Goal: Task Accomplishment & Management: Manage account settings

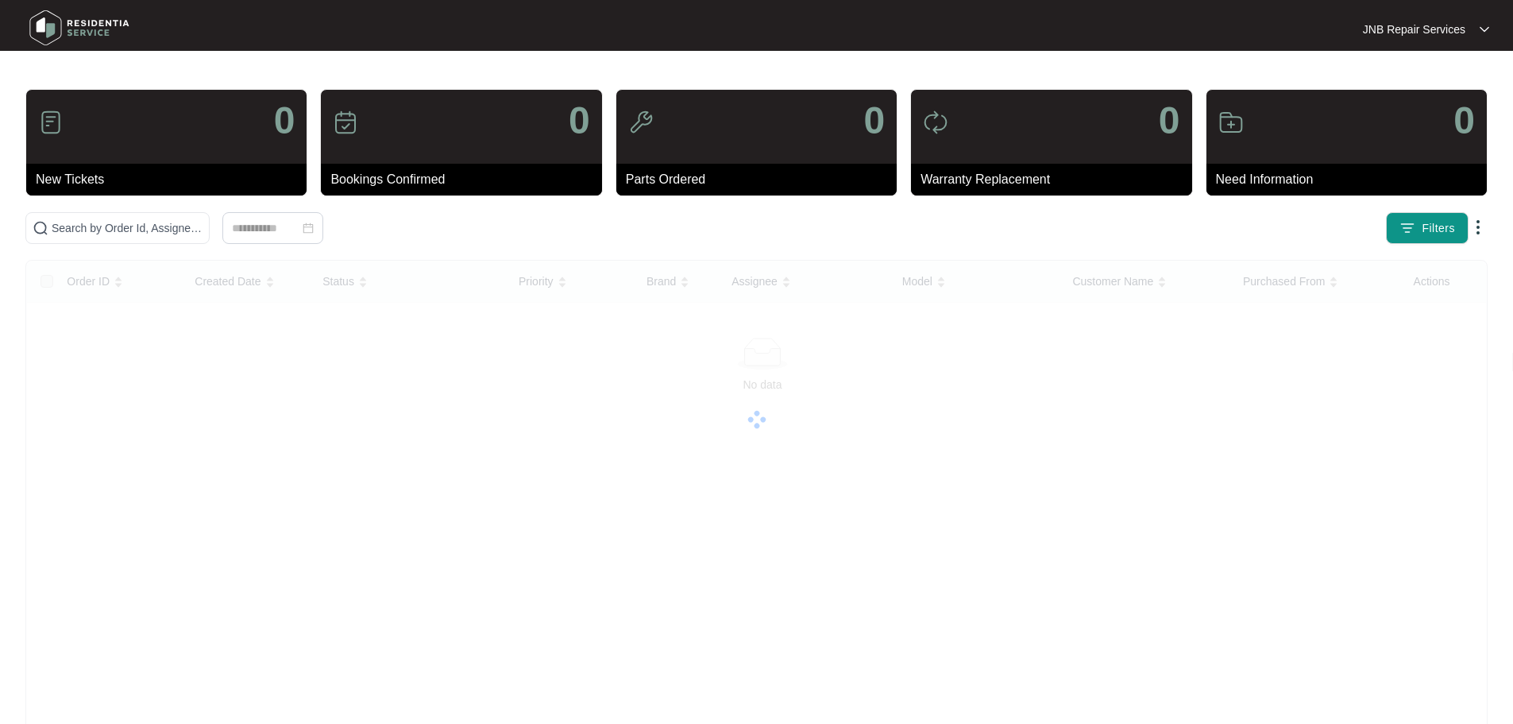
click at [70, 29] on img at bounding box center [79, 28] width 111 height 48
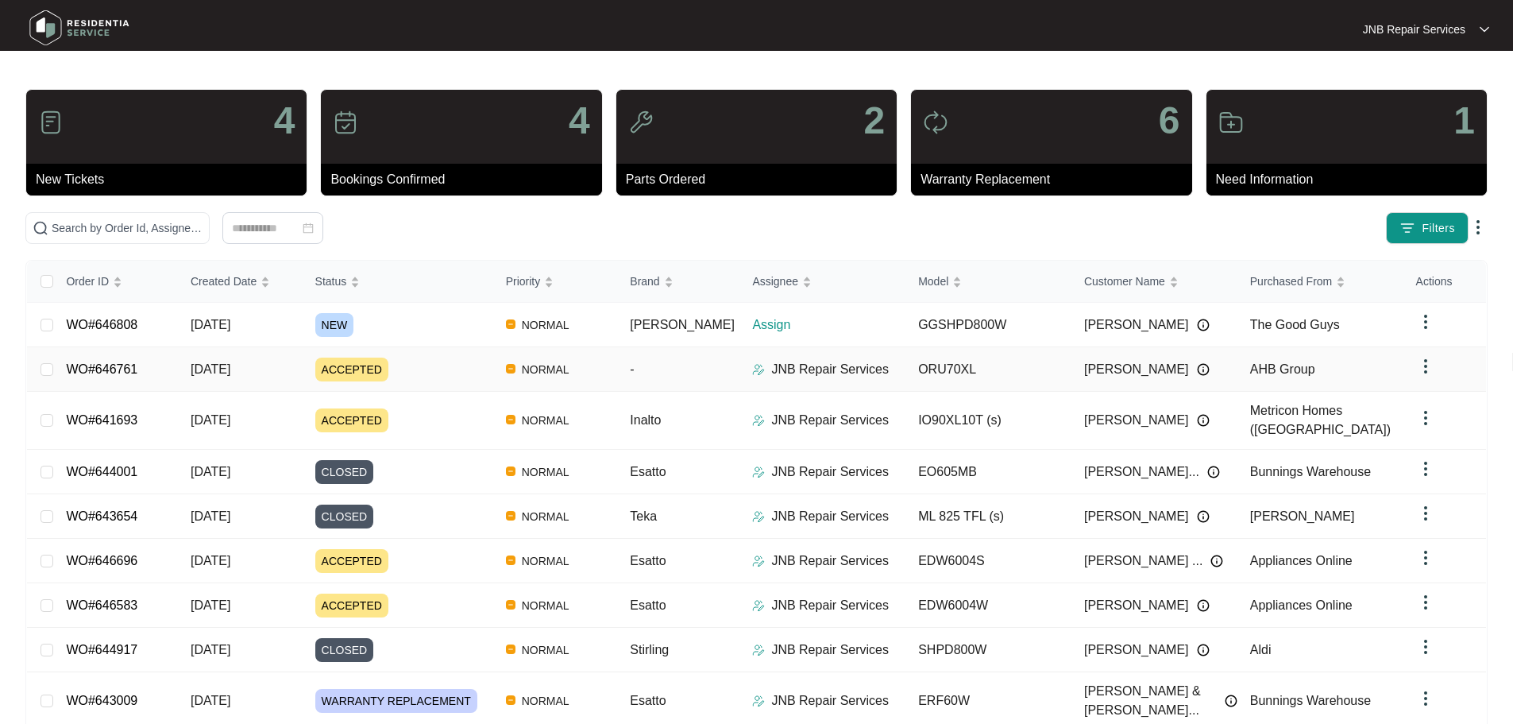
click at [434, 348] on td "ACCEPTED" at bounding box center [398, 369] width 191 height 44
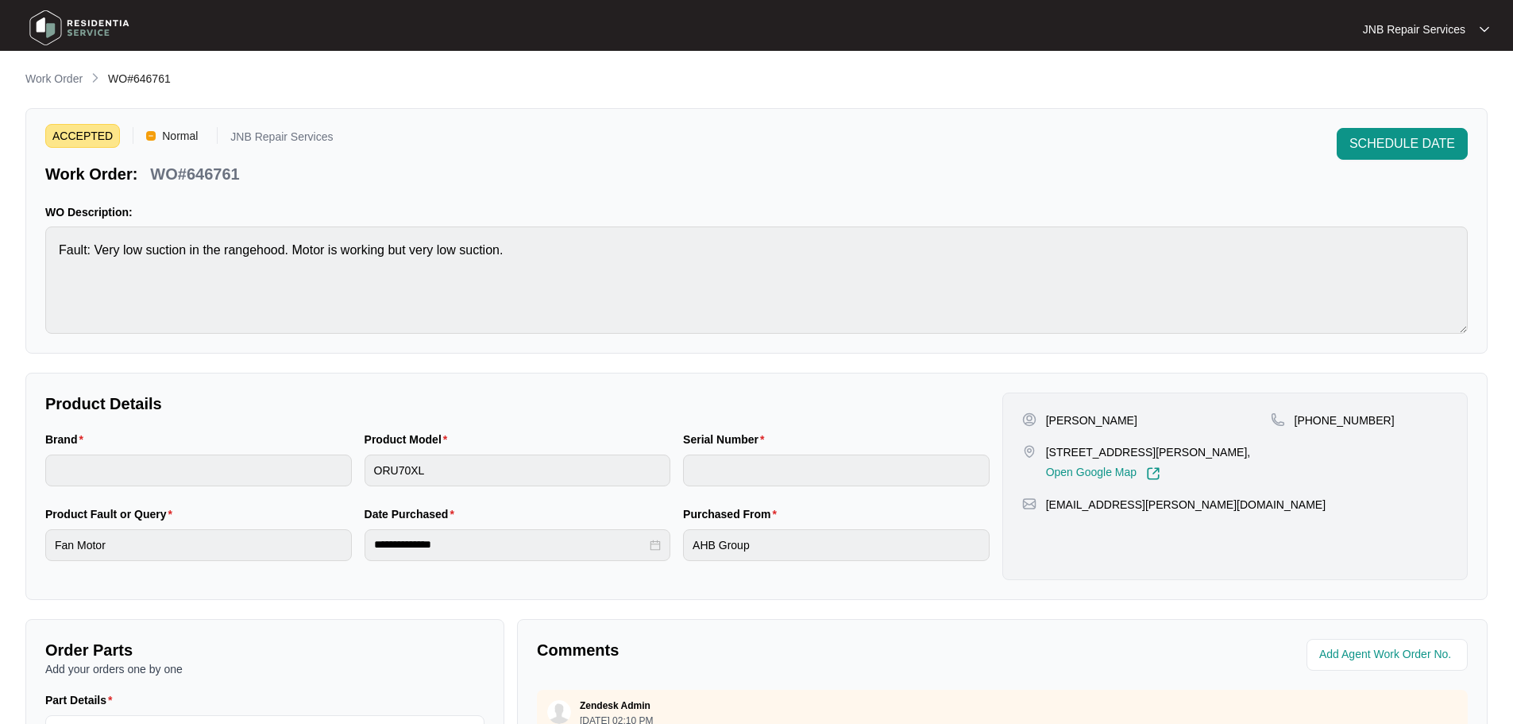
click at [103, 26] on img at bounding box center [79, 28] width 111 height 48
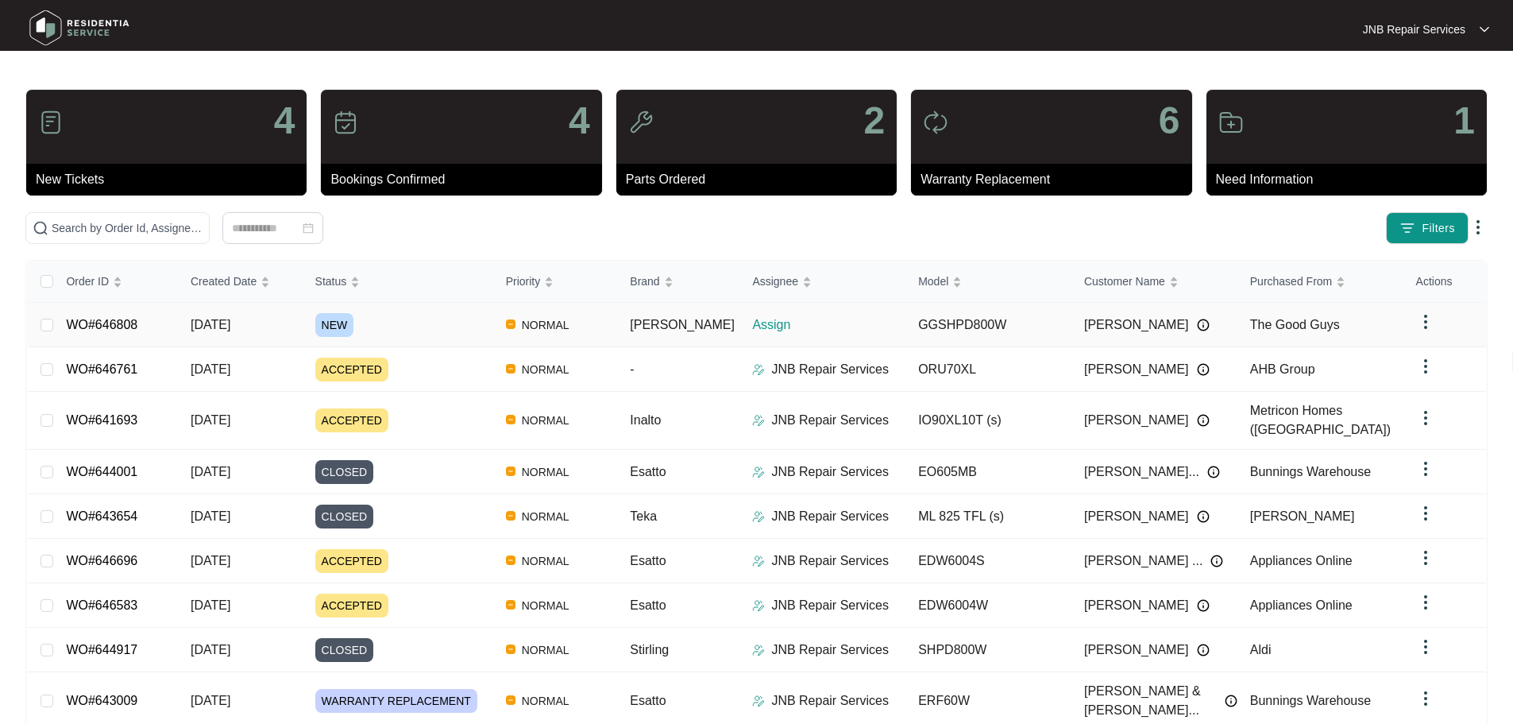
click at [450, 325] on div "NEW" at bounding box center [404, 325] width 178 height 24
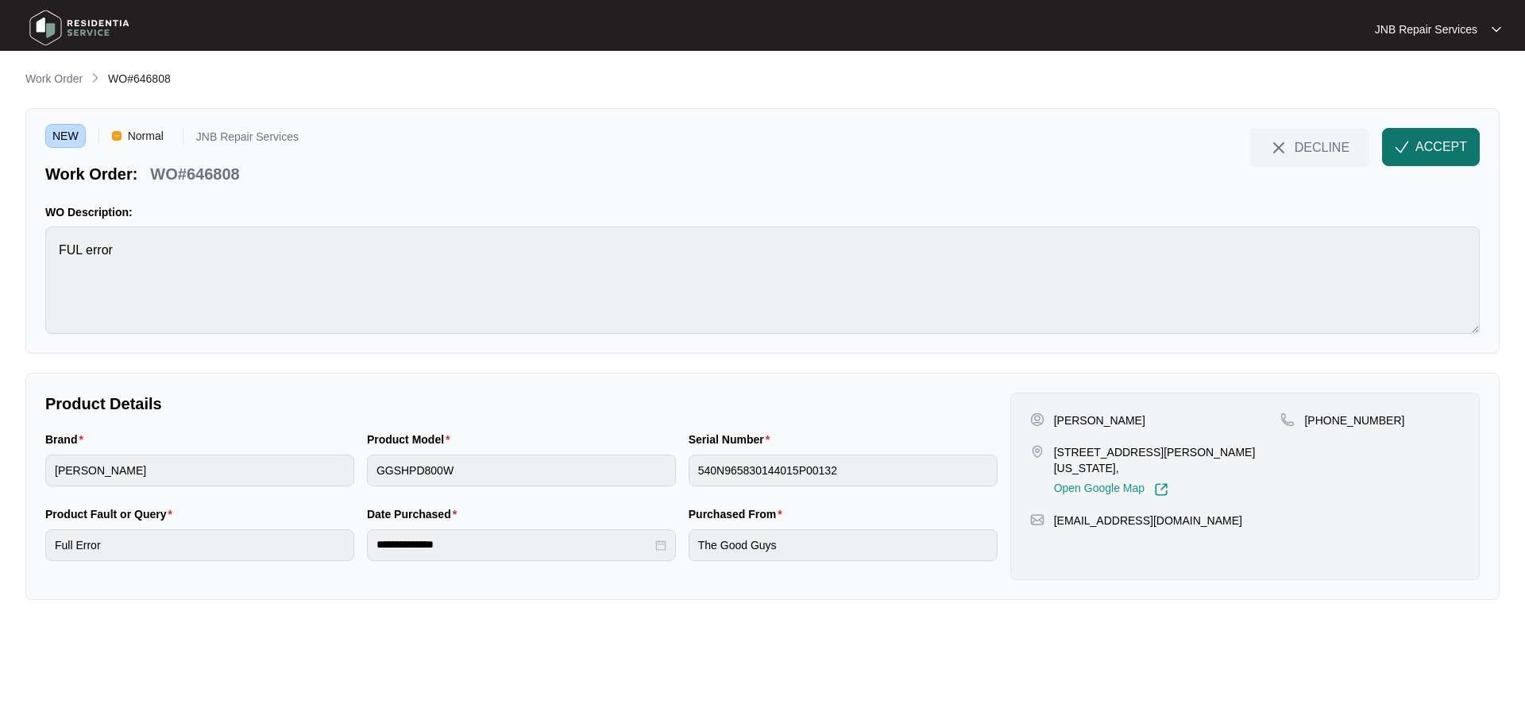
click at [1424, 152] on span "ACCEPT" at bounding box center [1442, 146] width 52 height 19
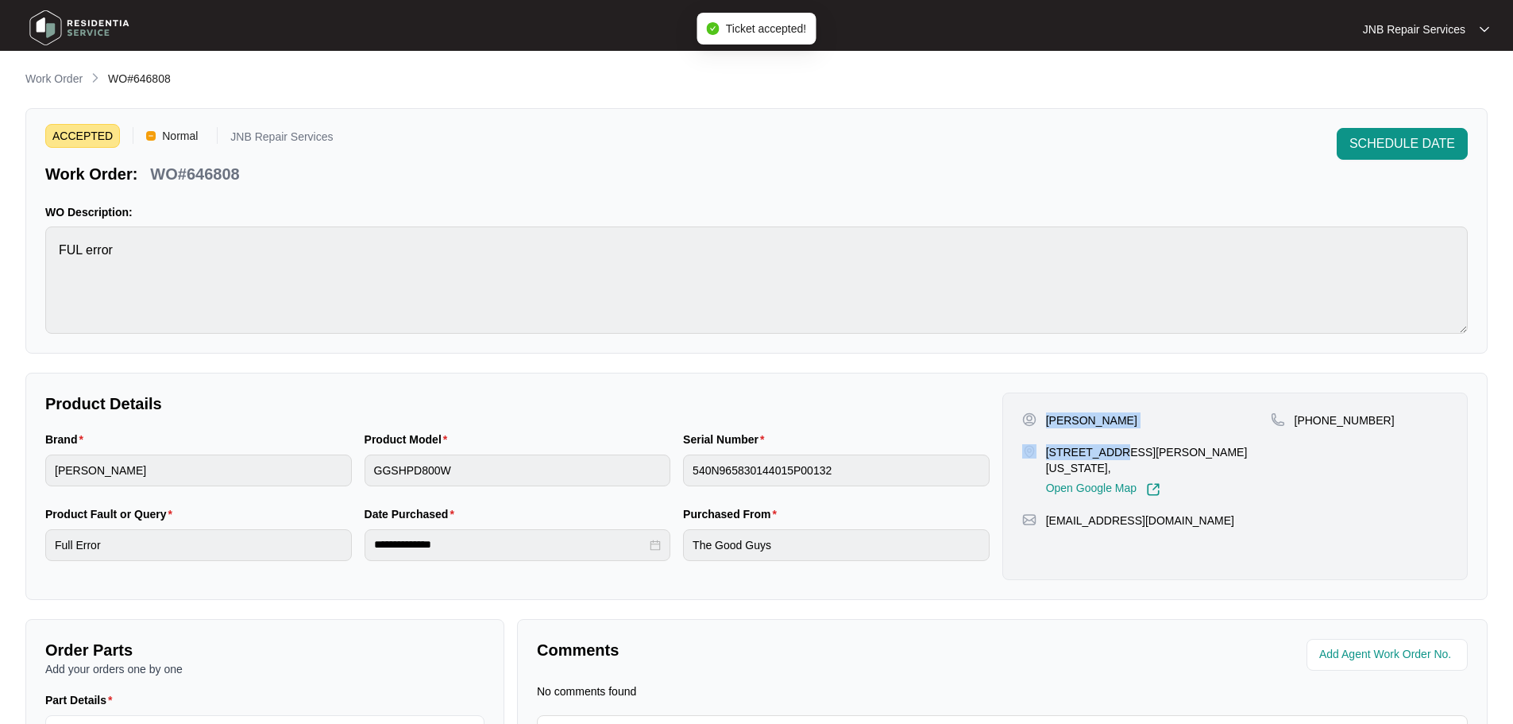
drag, startPoint x: 1046, startPoint y: 419, endPoint x: 1111, endPoint y: 428, distance: 65.1
click at [1111, 428] on div "[PERSON_NAME] [STREET_ADDRESS][PERSON_NAME][US_STATE], Open Google Map" at bounding box center [1146, 454] width 249 height 84
drag, startPoint x: 1047, startPoint y: 422, endPoint x: 1117, endPoint y: 419, distance: 70.0
click at [1117, 419] on div "[PERSON_NAME]" at bounding box center [1146, 420] width 249 height 16
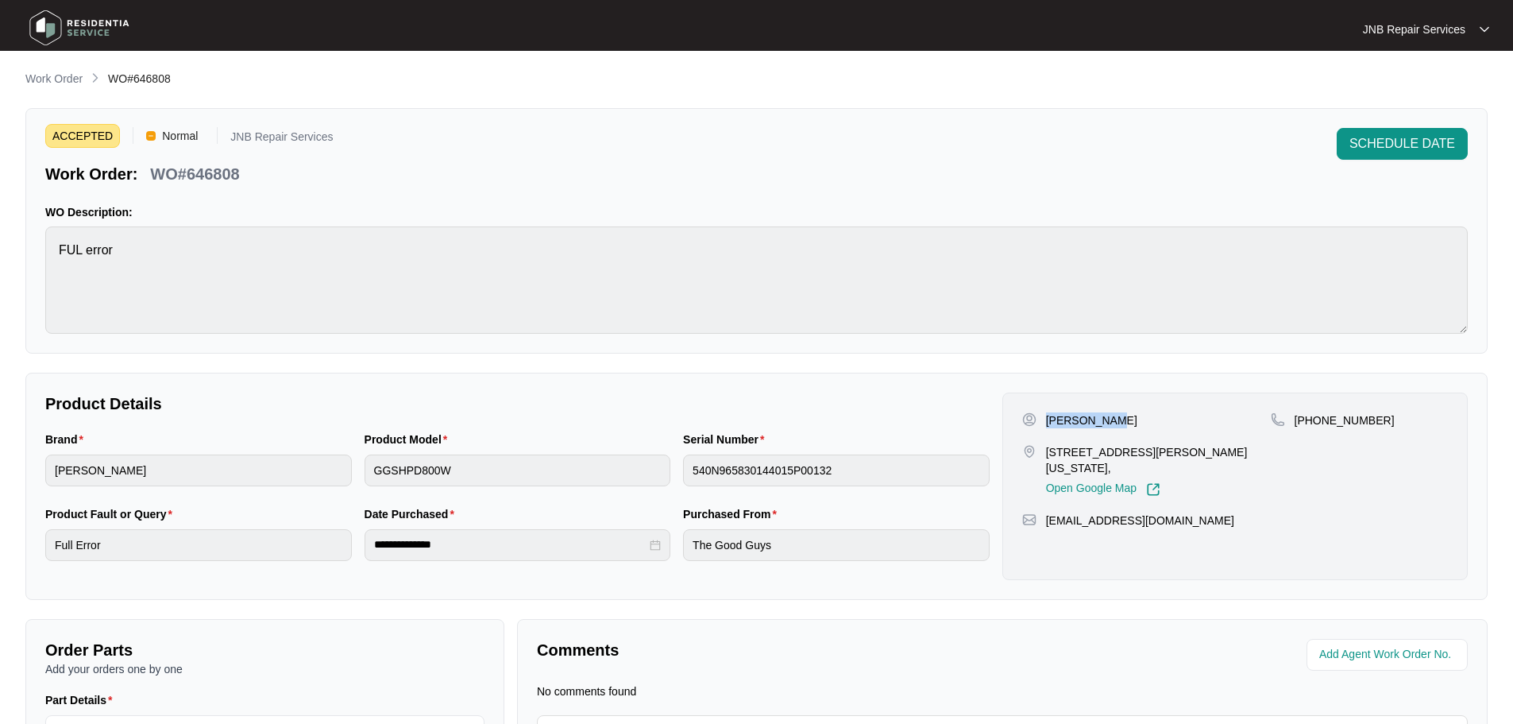
copy p "[PERSON_NAME]"
drag, startPoint x: 1048, startPoint y: 452, endPoint x: 1233, endPoint y: 450, distance: 185.1
click at [1233, 450] on p "[STREET_ADDRESS][PERSON_NAME][US_STATE]," at bounding box center [1158, 460] width 225 height 32
copy p "[STREET_ADDRESS][PERSON_NAME][US_STATE]"
drag, startPoint x: 1314, startPoint y: 419, endPoint x: 1381, endPoint y: 421, distance: 66.8
